Goal: Find specific page/section: Find specific page/section

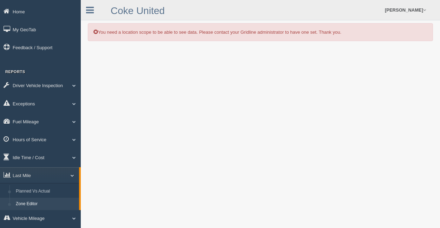
scroll to position [35, 0]
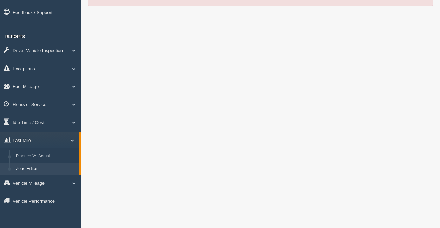
drag, startPoint x: 0, startPoint y: 0, endPoint x: 22, endPoint y: 166, distance: 167.9
click at [22, 166] on link "Zone Editor" at bounding box center [46, 169] width 66 height 13
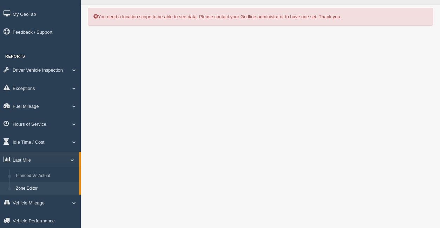
scroll to position [79, 0]
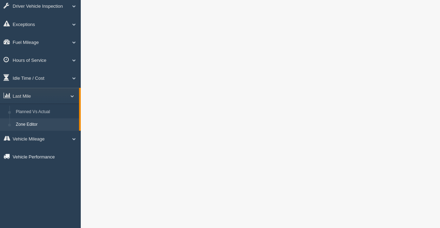
click at [1, 150] on link "Vehicle Performance" at bounding box center [40, 157] width 81 height 16
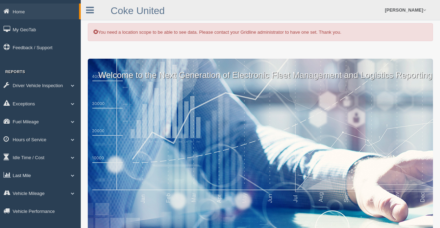
drag, startPoint x: 35, startPoint y: 177, endPoint x: 37, endPoint y: 185, distance: 8.3
click at [35, 177] on link "Last Mile" at bounding box center [40, 175] width 81 height 16
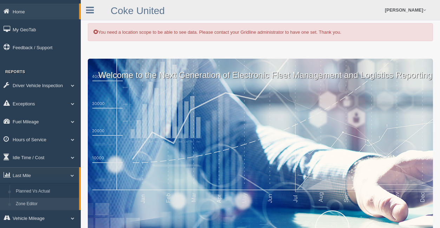
click at [40, 198] on link "Zone Editor" at bounding box center [46, 204] width 66 height 13
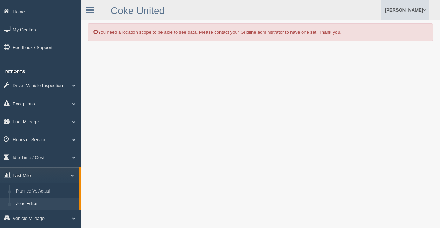
click at [408, 8] on link "[PERSON_NAME]" at bounding box center [405, 10] width 48 height 20
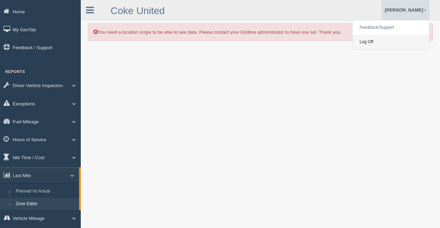
click at [397, 40] on link "Log Off" at bounding box center [390, 42] width 77 height 14
